Goal: Information Seeking & Learning: Find specific page/section

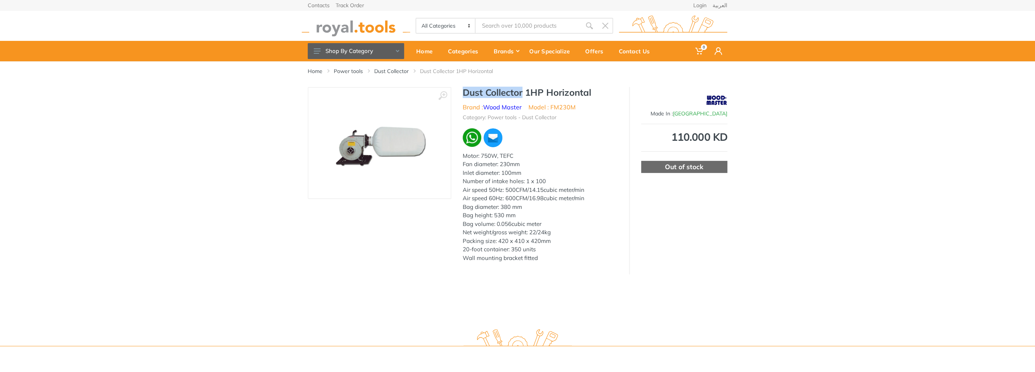
drag, startPoint x: 523, startPoint y: 92, endPoint x: 463, endPoint y: 92, distance: 60.1
click at [463, 92] on h1 "Dust Collector 1HP Horizontal" at bounding box center [540, 92] width 155 height 11
copy h1 "Dust Collector"
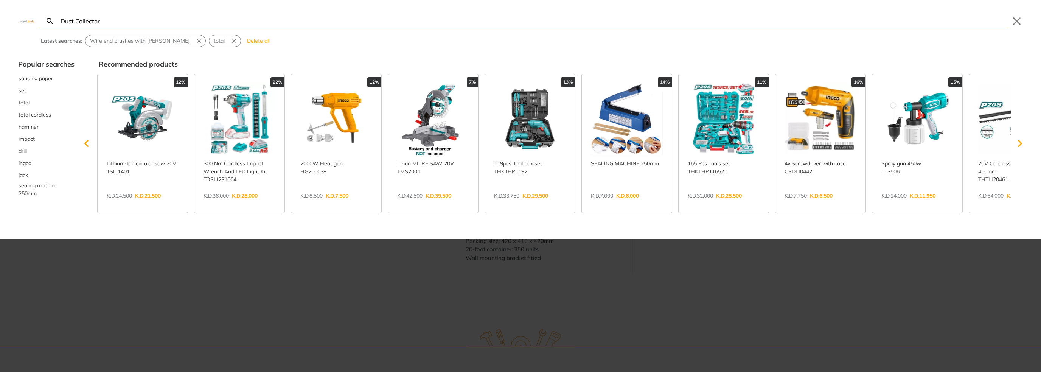
type input "Dust Collector"
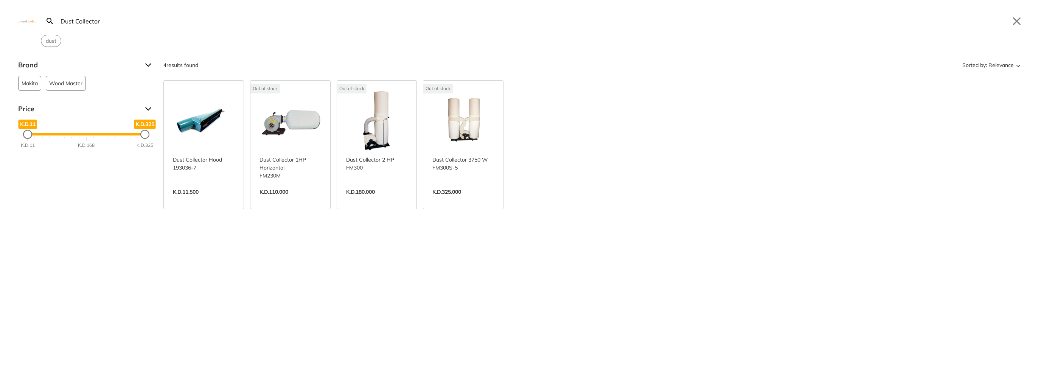
drag, startPoint x: 106, startPoint y: 21, endPoint x: 76, endPoint y: 21, distance: 30.6
click at [76, 21] on input "Dust Collector" at bounding box center [532, 21] width 947 height 18
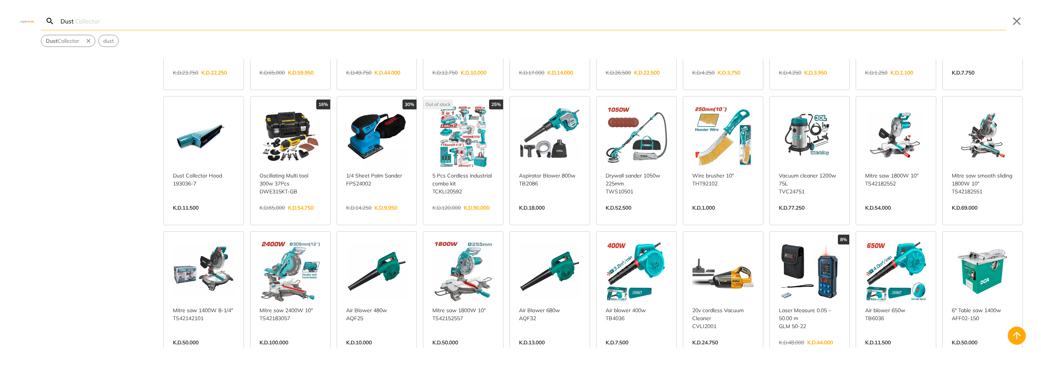
scroll to position [189, 0]
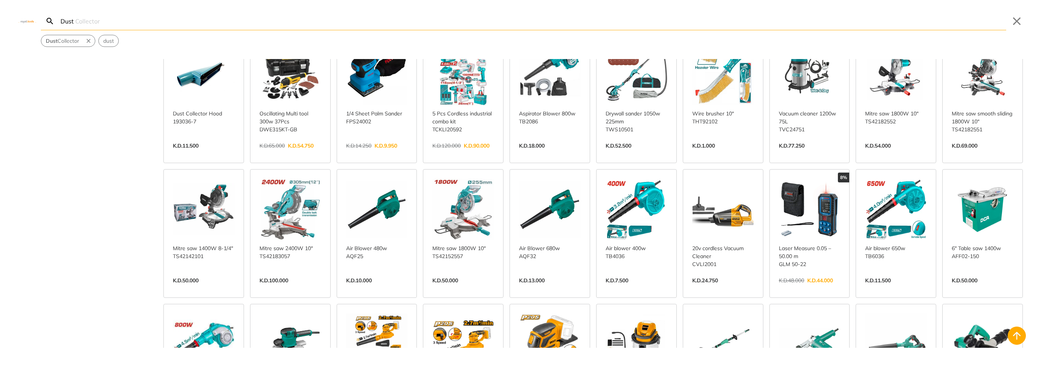
drag, startPoint x: 92, startPoint y: 23, endPoint x: 28, endPoint y: 19, distance: 64.4
click at [28, 19] on div "Dust Search Dust Collector Submit Close Dust Collector dust" at bounding box center [520, 23] width 1041 height 47
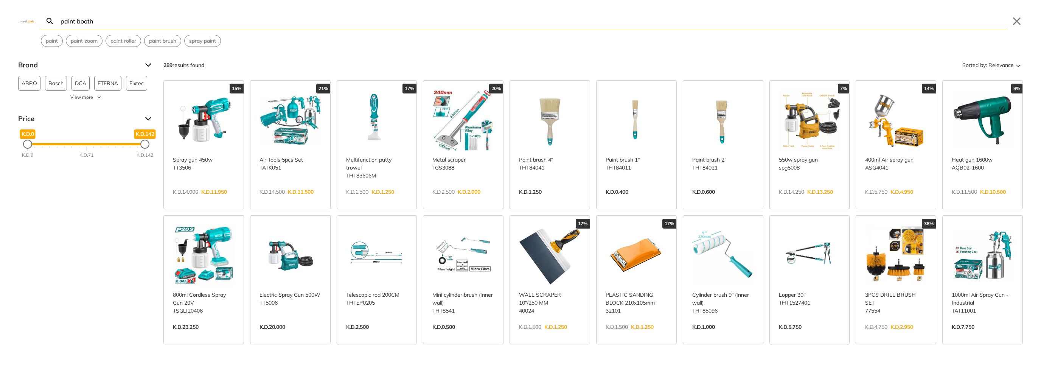
click at [86, 23] on input "paint booth" at bounding box center [532, 21] width 947 height 18
type input "paint booth"
click at [87, 19] on input "paint booth" at bounding box center [532, 21] width 947 height 18
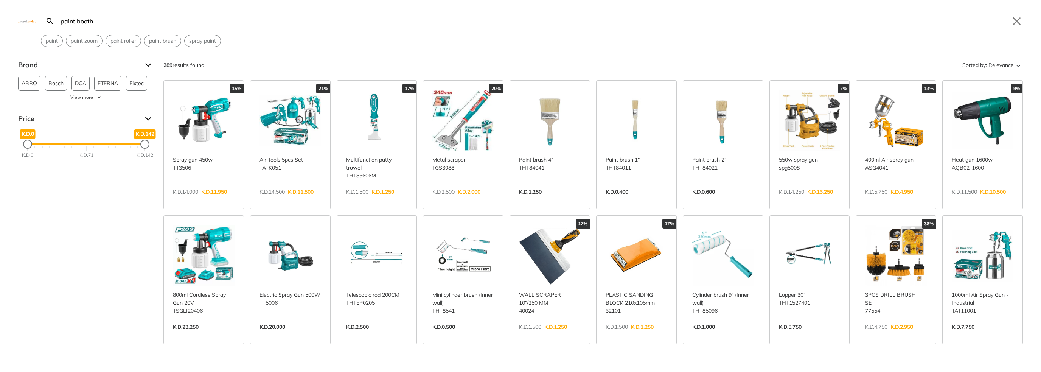
click at [87, 19] on input "paint booth" at bounding box center [532, 21] width 947 height 18
